Goal: Find contact information: Find contact information

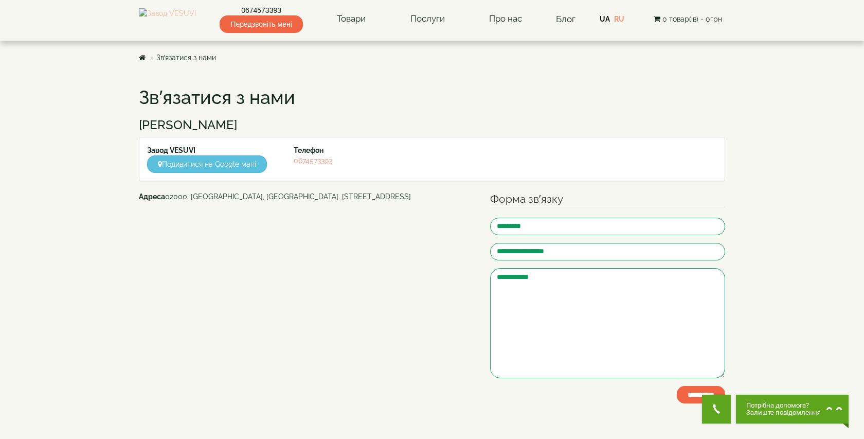
click at [184, 25] on img at bounding box center [167, 19] width 57 height 22
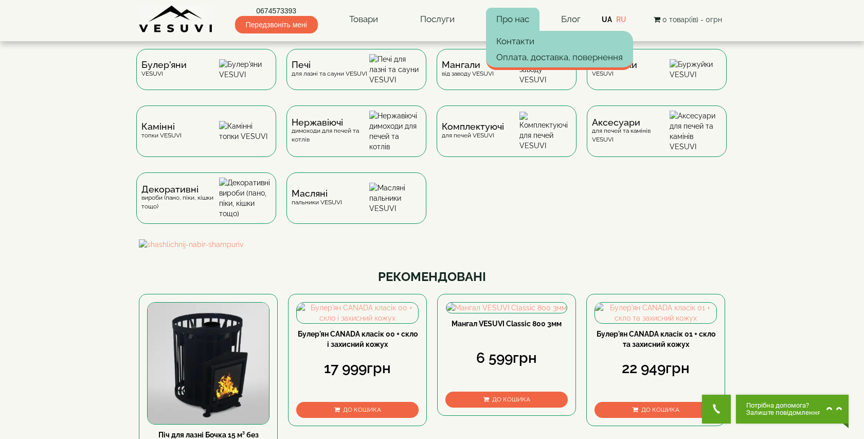
click at [522, 18] on link "Про нас" at bounding box center [512, 20] width 53 height 24
click at [775, 10] on header "0674573393 Передзвоніть мені Товари Булер'яни VESUVI Мангали від заводу VESUVI …" at bounding box center [432, 20] width 864 height 41
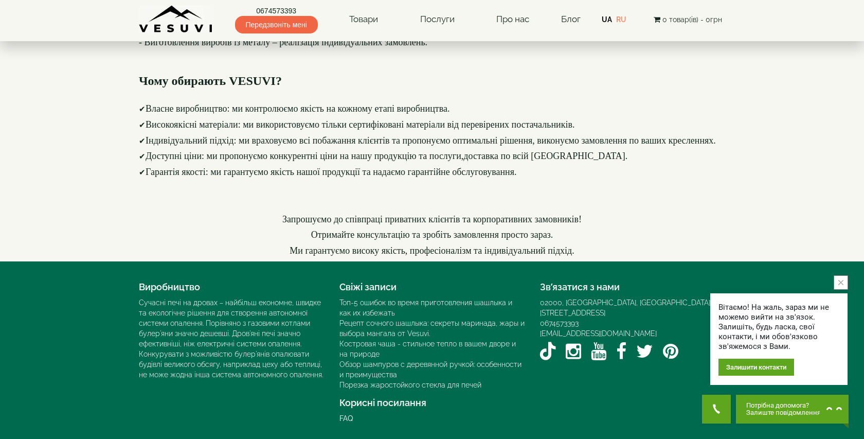
scroll to position [1464, 0]
click at [683, 285] on h4 "Зв’язатися з нами" at bounding box center [632, 287] width 185 height 10
click at [839, 280] on icon "close button" at bounding box center [840, 282] width 5 height 5
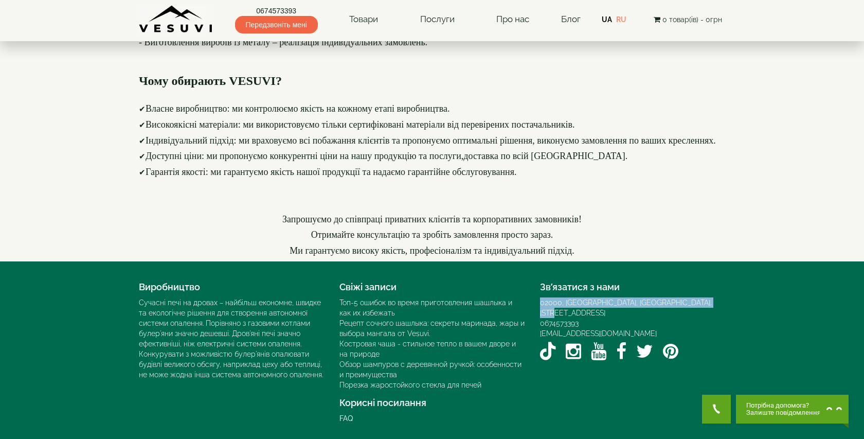
drag, startPoint x: 541, startPoint y: 299, endPoint x: 717, endPoint y: 300, distance: 175.9
click at [717, 300] on div "02000, [GEOGRAPHIC_DATA], [GEOGRAPHIC_DATA]. [STREET_ADDRESS]" at bounding box center [632, 307] width 185 height 21
copy div "02000, [GEOGRAPHIC_DATA], [GEOGRAPHIC_DATA]. [STREET_ADDRESS]"
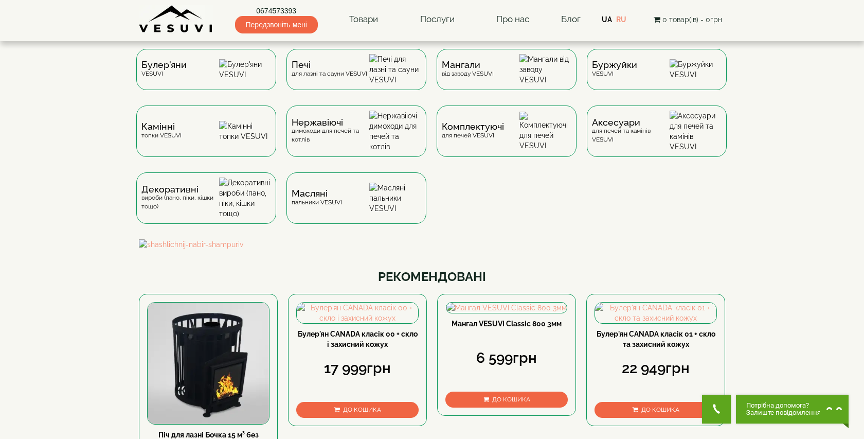
click at [175, 23] on img at bounding box center [176, 19] width 75 height 28
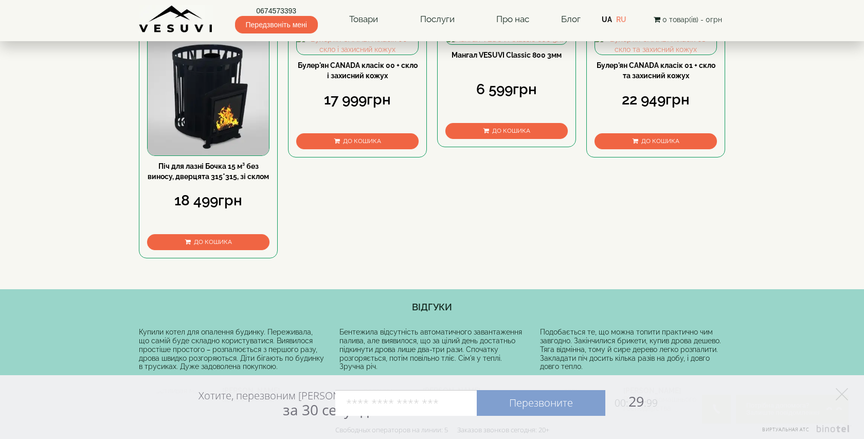
scroll to position [270, 0]
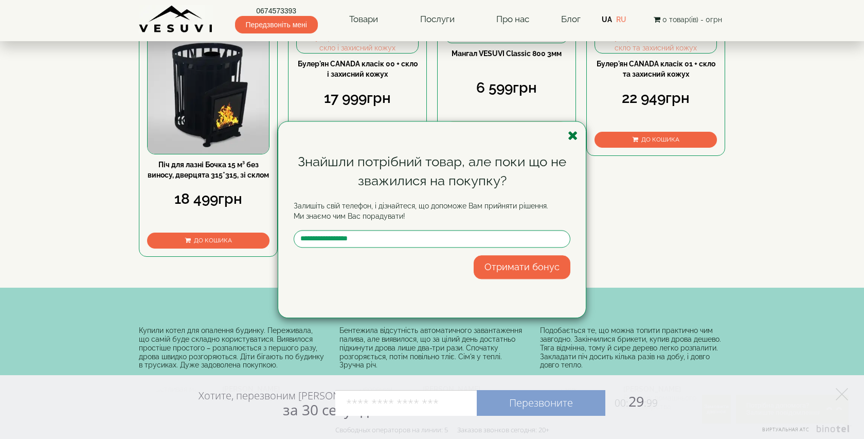
click at [571, 136] on icon "button" at bounding box center [573, 135] width 10 height 13
